Goal: Information Seeking & Learning: Learn about a topic

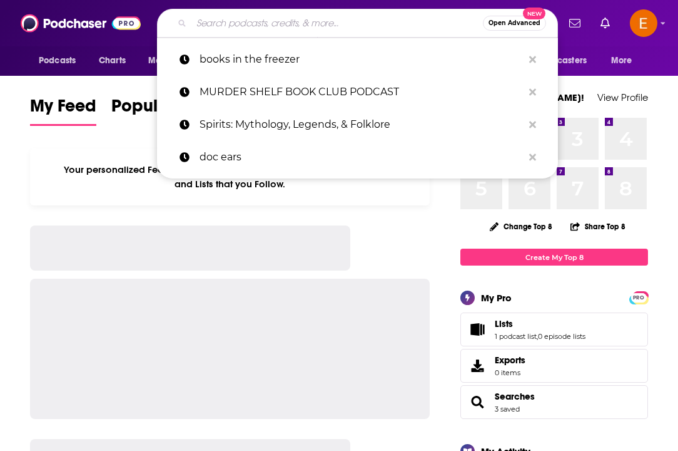
click at [354, 26] on input "Search podcasts, credits, & more..." at bounding box center [338, 23] width 292 height 20
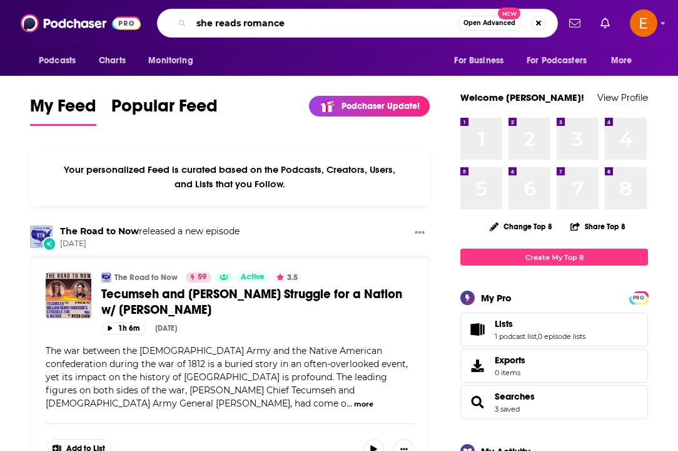
type input "she reads romance"
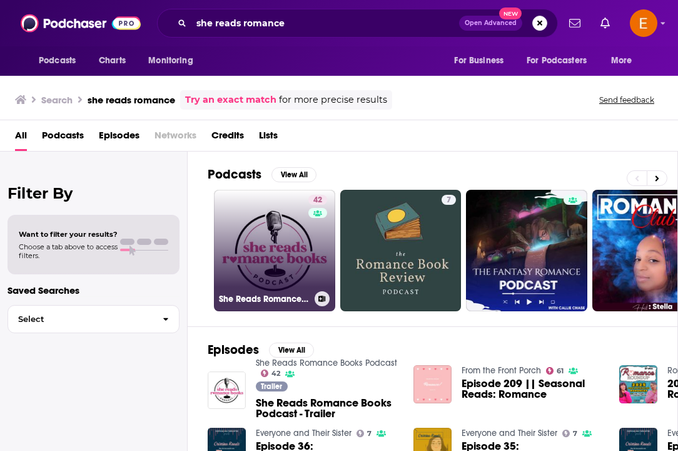
click at [263, 248] on link "42 She Reads Romance Books Podcast" at bounding box center [274, 250] width 121 height 121
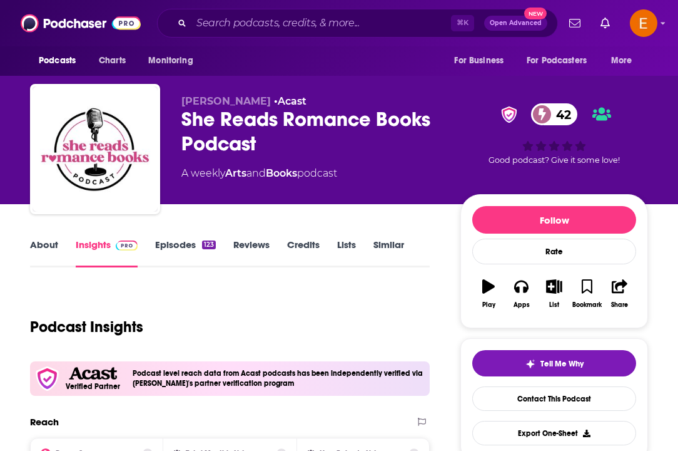
click at [45, 248] on link "About" at bounding box center [44, 252] width 28 height 29
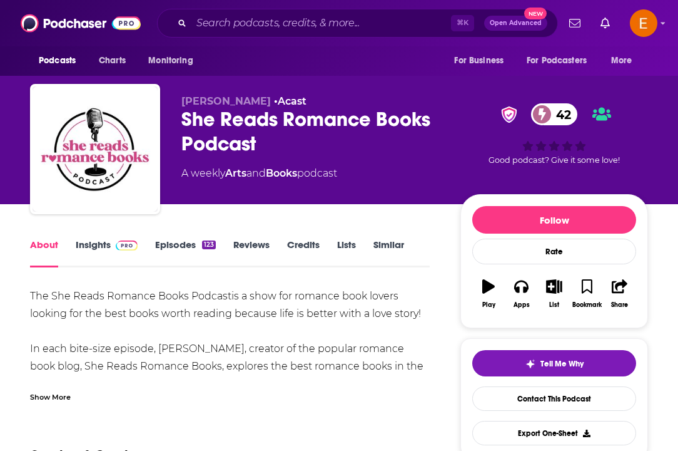
click at [79, 250] on link "Insights" at bounding box center [107, 252] width 62 height 29
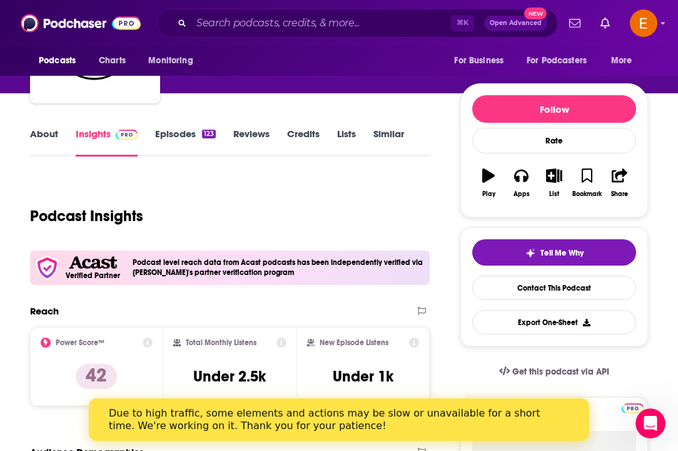
click at [183, 128] on link "Episodes 123" at bounding box center [185, 142] width 61 height 29
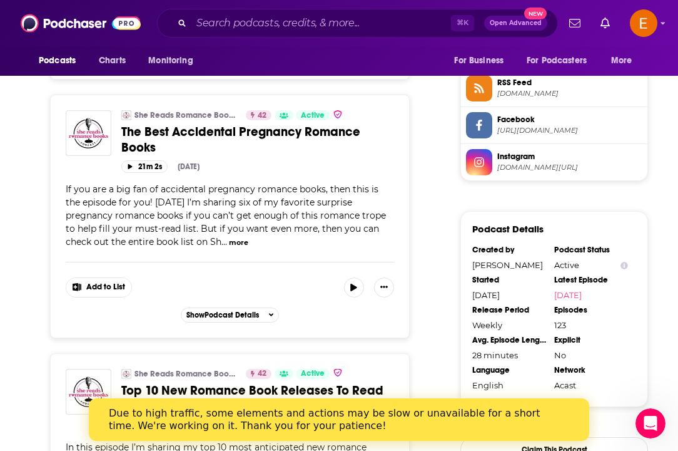
scroll to position [1041, 0]
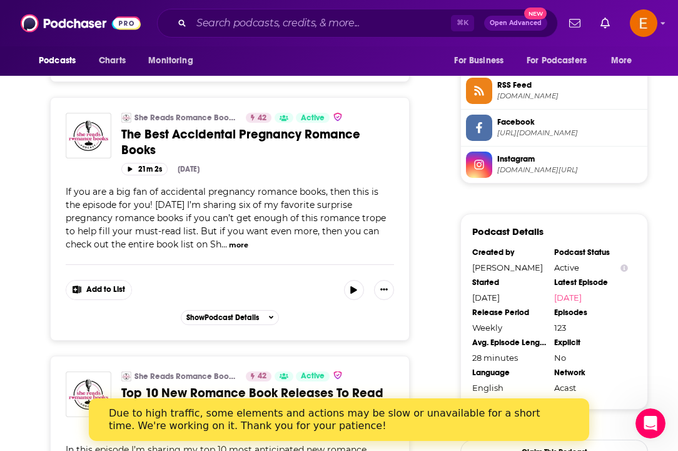
click at [230, 248] on button "more" at bounding box center [238, 245] width 19 height 11
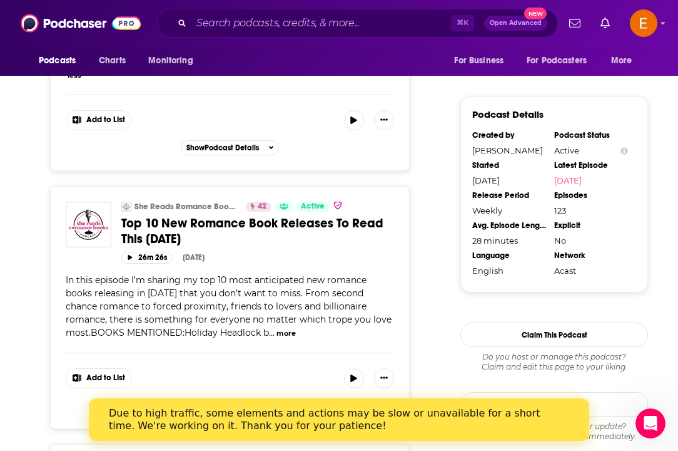
scroll to position [1160, 0]
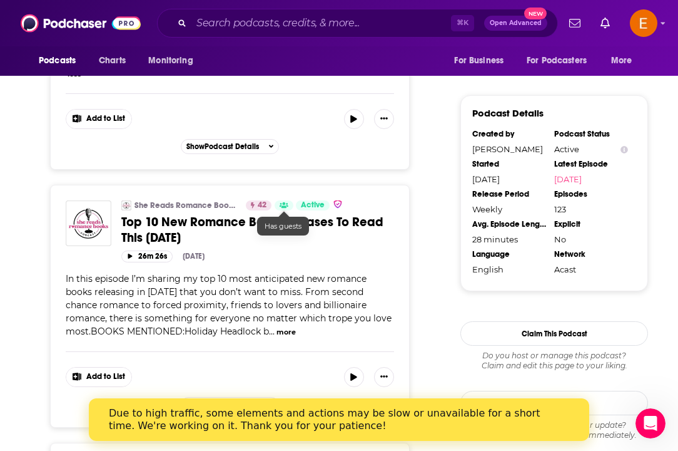
click at [283, 208] on icon at bounding box center [284, 205] width 9 height 6
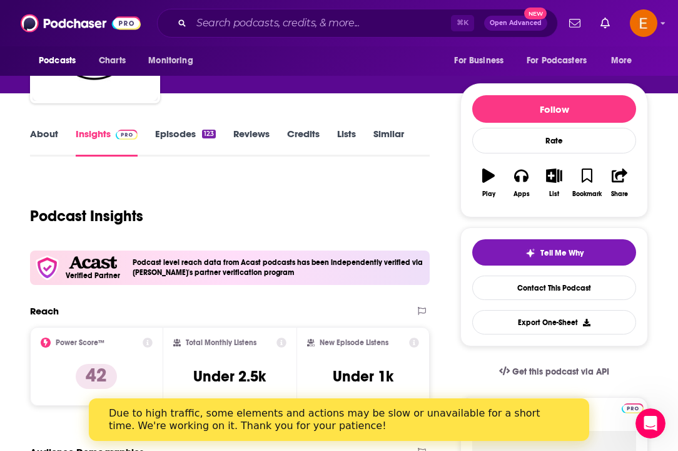
scroll to position [88, 0]
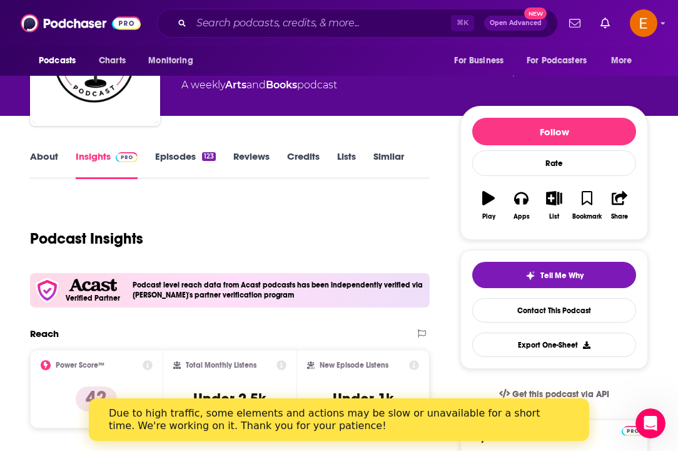
click at [38, 161] on link "About" at bounding box center [44, 164] width 28 height 29
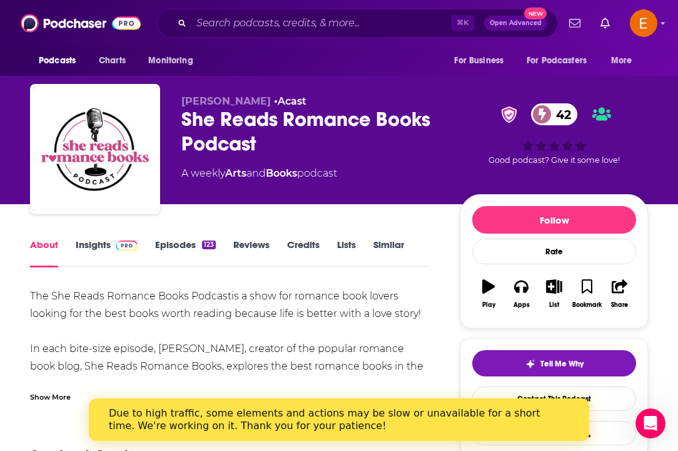
click at [85, 245] on link "Insights" at bounding box center [107, 252] width 62 height 29
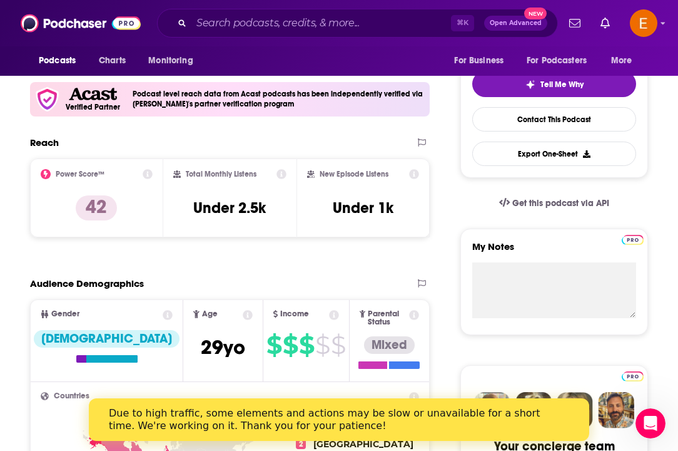
scroll to position [285, 0]
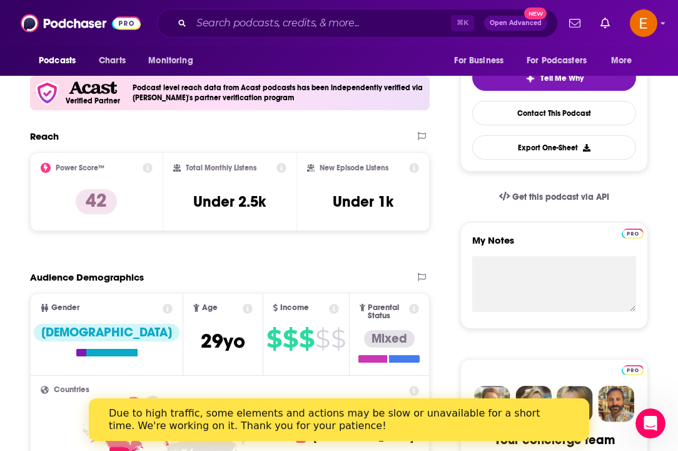
click at [148, 165] on icon at bounding box center [148, 168] width 10 height 10
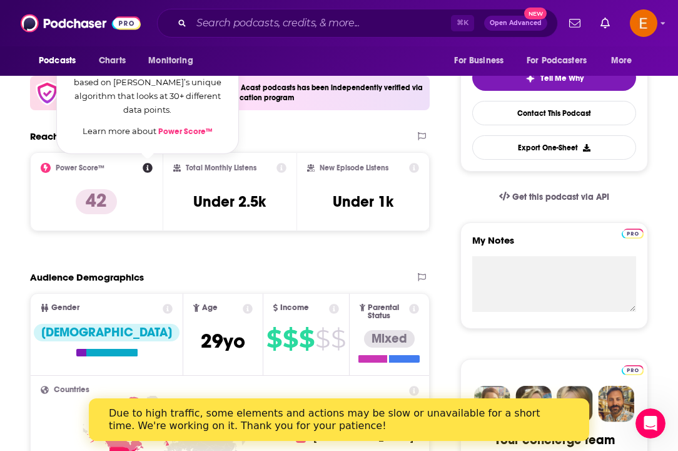
click at [157, 236] on div "Reach Power Score™ Power Score Our metric indicating this podcast’s overall pop…" at bounding box center [230, 185] width 400 height 111
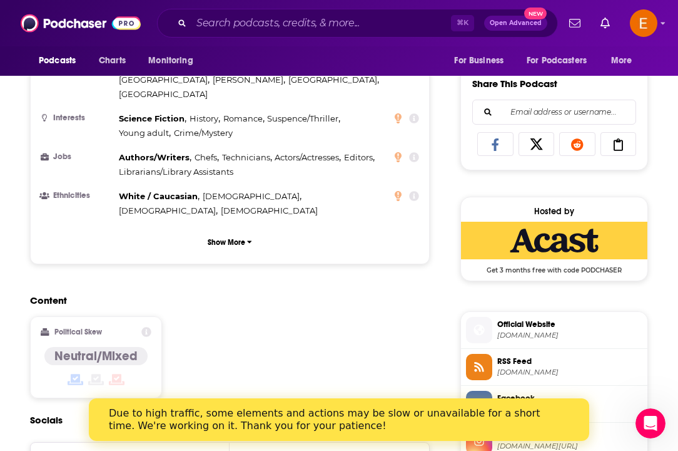
scroll to position [874, 0]
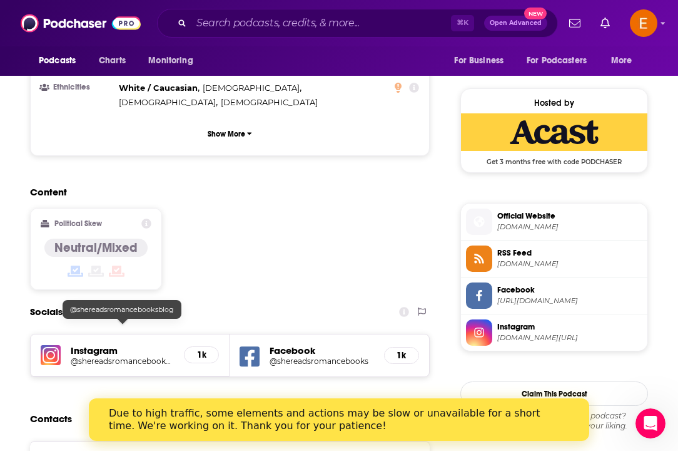
click at [106, 356] on h5 "@shereadsromancebooksblog" at bounding box center [122, 360] width 103 height 9
